Goal: Transaction & Acquisition: Purchase product/service

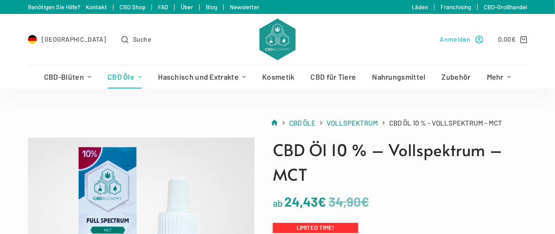
click at [463, 38] on span "Anmelden" at bounding box center [455, 39] width 31 height 11
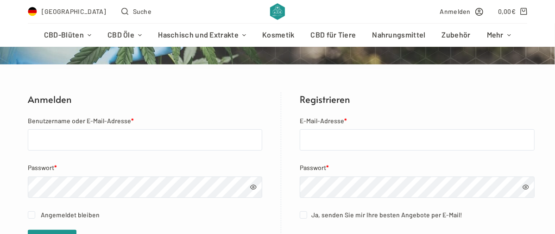
scroll to position [144, 0]
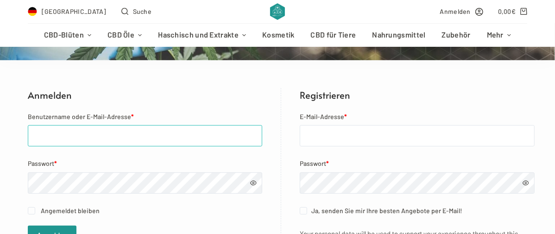
click at [44, 134] on input "Benutzername oder E-Mail-Adresse *" at bounding box center [145, 135] width 234 height 21
type input "dellaluciabruno@gmail.com"
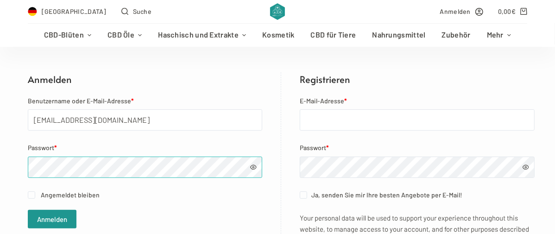
scroll to position [164, 0]
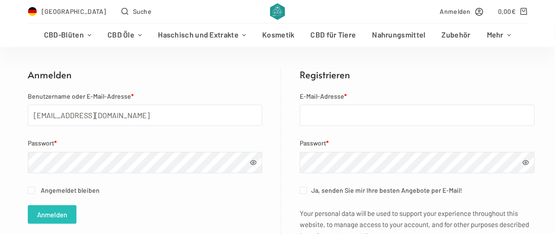
click at [50, 211] on button "Anmelden" at bounding box center [52, 214] width 49 height 19
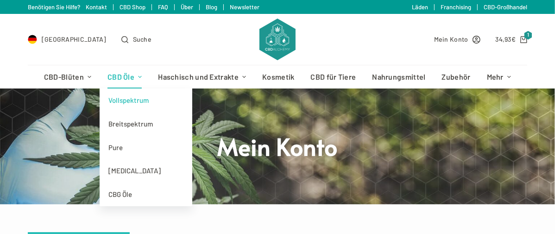
click at [120, 98] on link "Vollspektrum" at bounding box center [146, 100] width 93 height 24
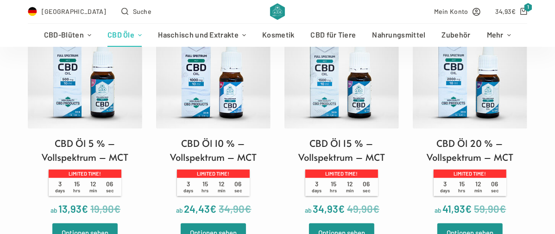
scroll to position [319, 0]
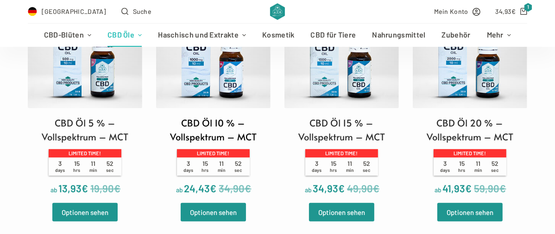
click at [197, 189] on bdi "24,43 €" at bounding box center [200, 188] width 32 height 12
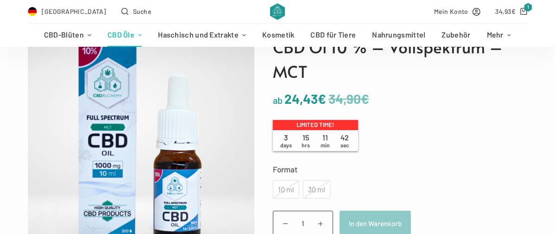
scroll to position [123, 0]
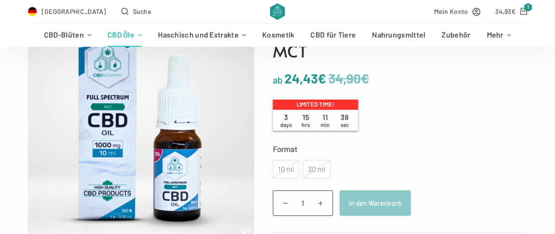
click at [286, 163] on div "10 ml" at bounding box center [286, 169] width 26 height 19
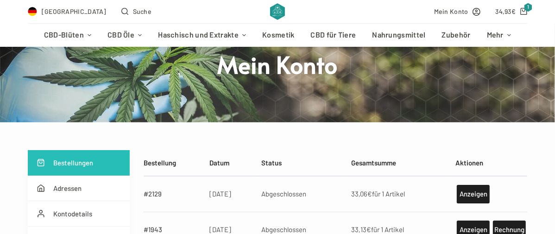
scroll to position [103, 0]
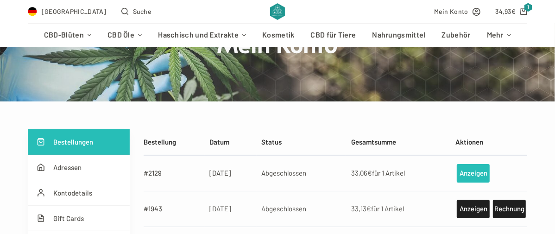
click at [470, 169] on link "Anzeigen" at bounding box center [473, 173] width 33 height 19
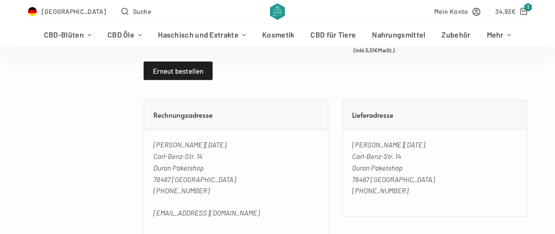
scroll to position [401, 0]
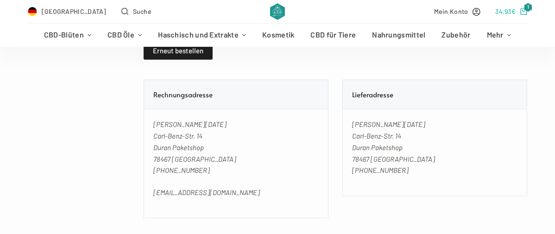
click at [532, 4] on span "1" at bounding box center [528, 7] width 8 height 9
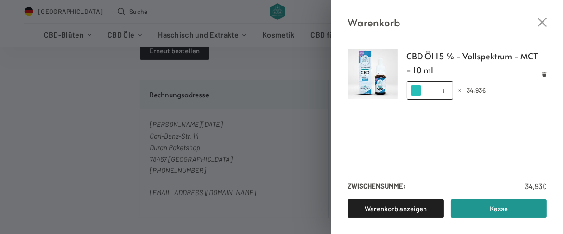
click at [415, 87] on span at bounding box center [416, 90] width 10 height 10
type input "0"
click at [415, 87] on span at bounding box center [416, 90] width 10 height 10
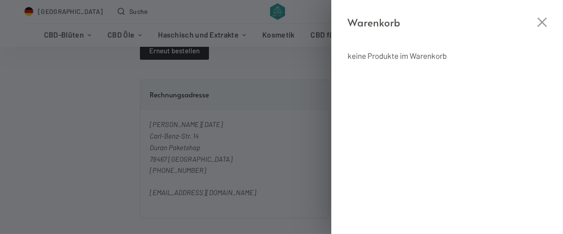
click at [540, 17] on div "Warenkorb" at bounding box center [447, 15] width 232 height 31
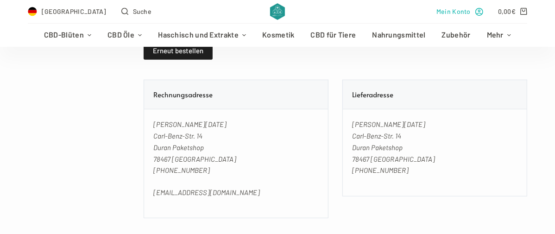
click at [458, 7] on span "Mein Konto" at bounding box center [453, 11] width 34 height 11
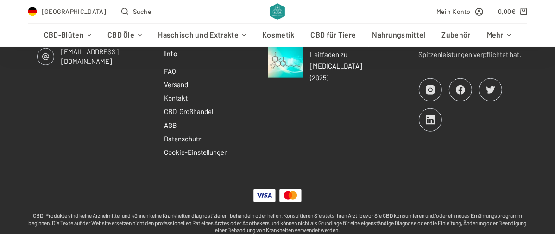
scroll to position [831, 0]
